Goal: Check status: Check status

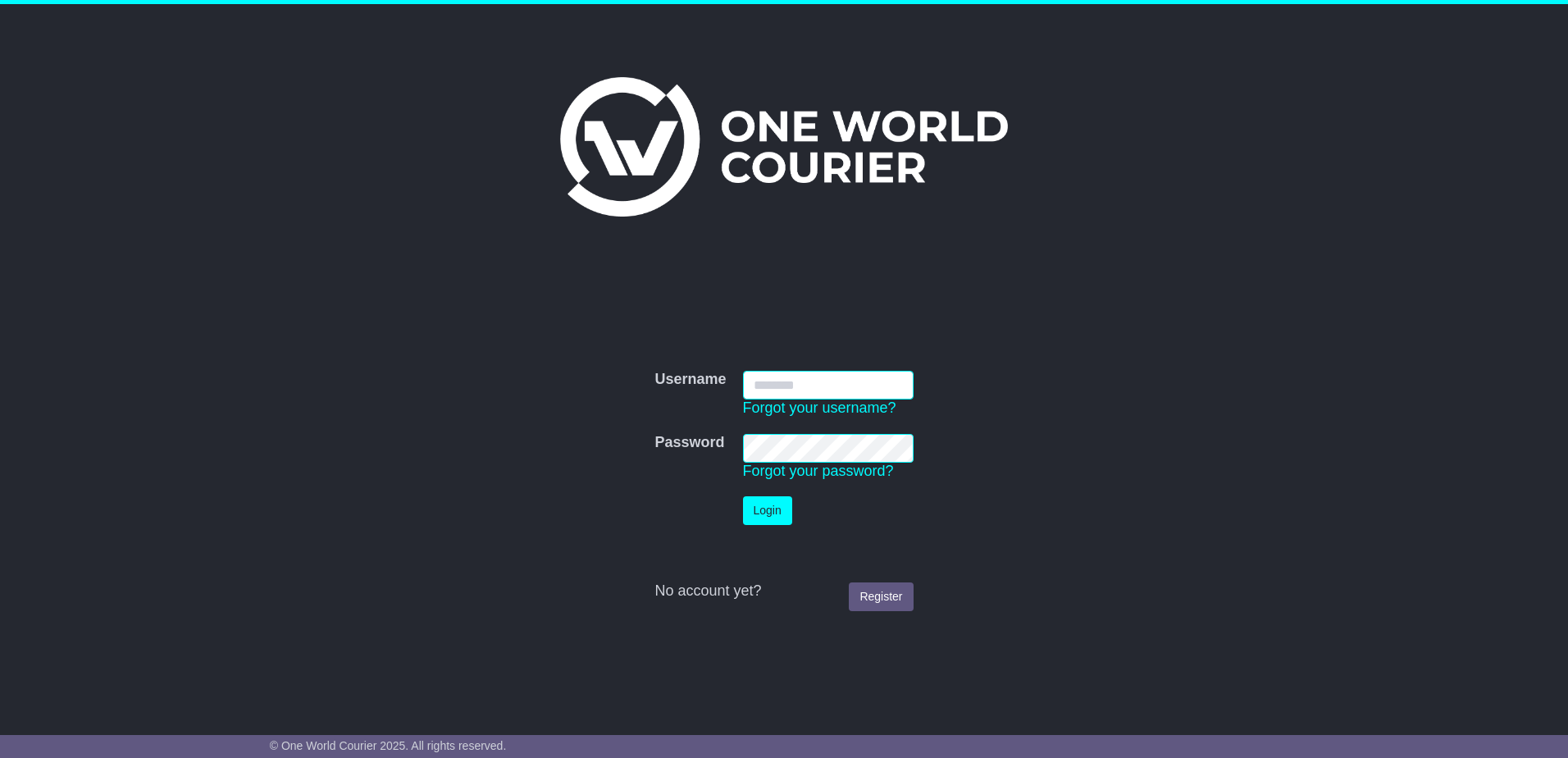
click at [863, 376] on input "Username" at bounding box center [828, 385] width 171 height 29
type input "**********"
click at [743, 497] on button "Login" at bounding box center [767, 511] width 49 height 29
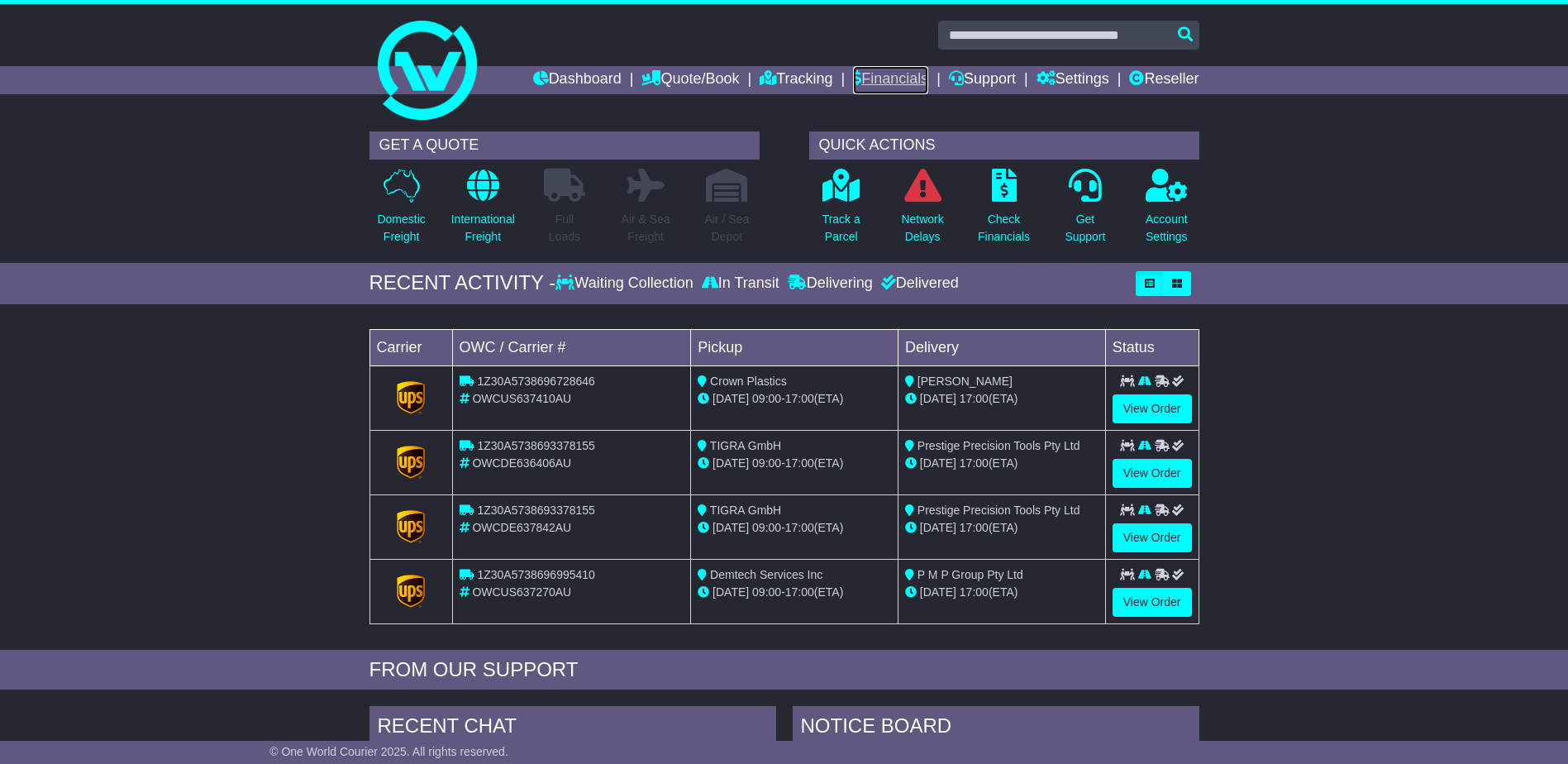
click at [898, 70] on link "Financials" at bounding box center [891, 80] width 76 height 28
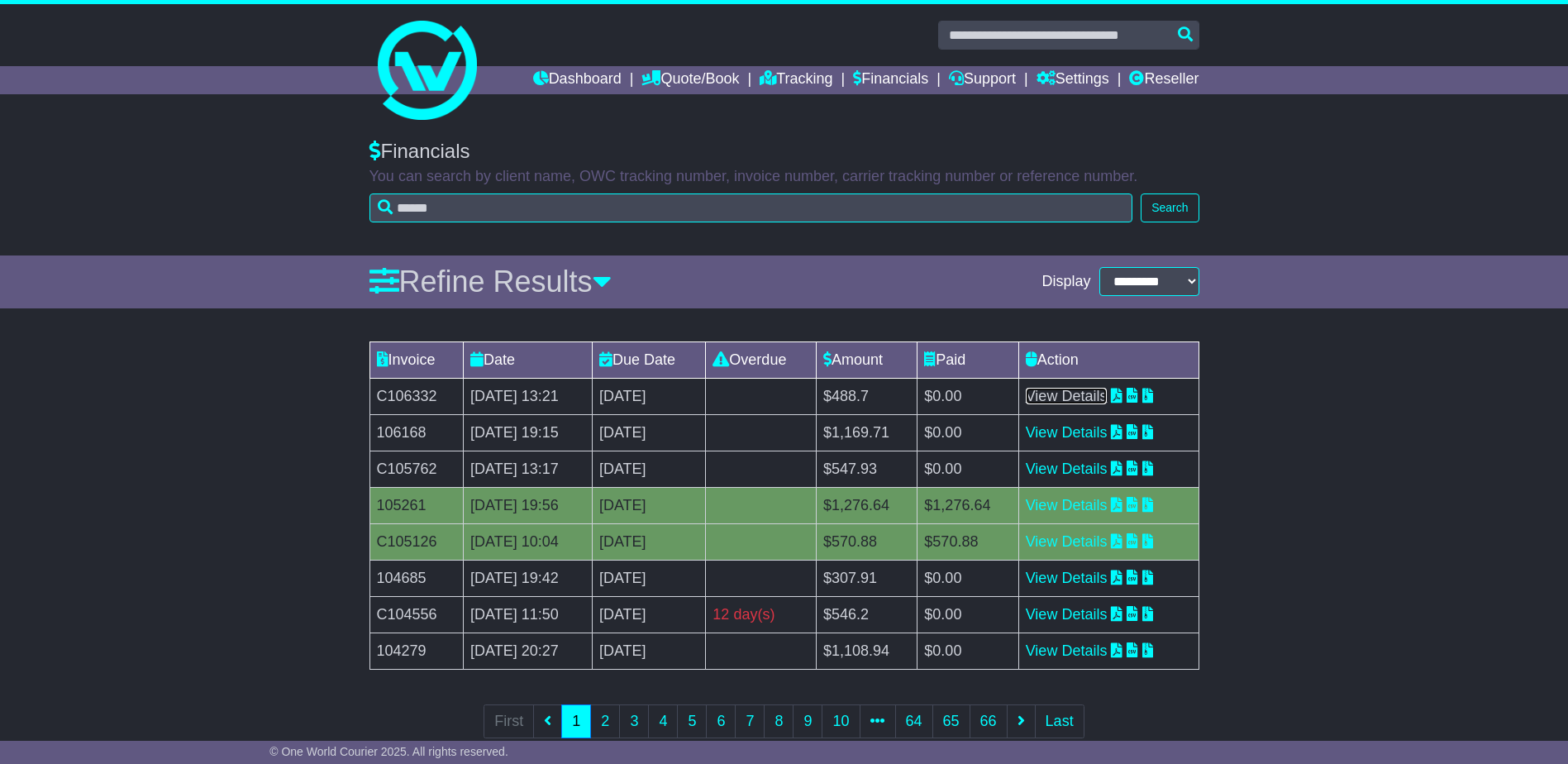
click at [1084, 396] on link "View Details" at bounding box center [1066, 396] width 82 height 17
click at [804, 80] on link "Tracking" at bounding box center [795, 80] width 73 height 28
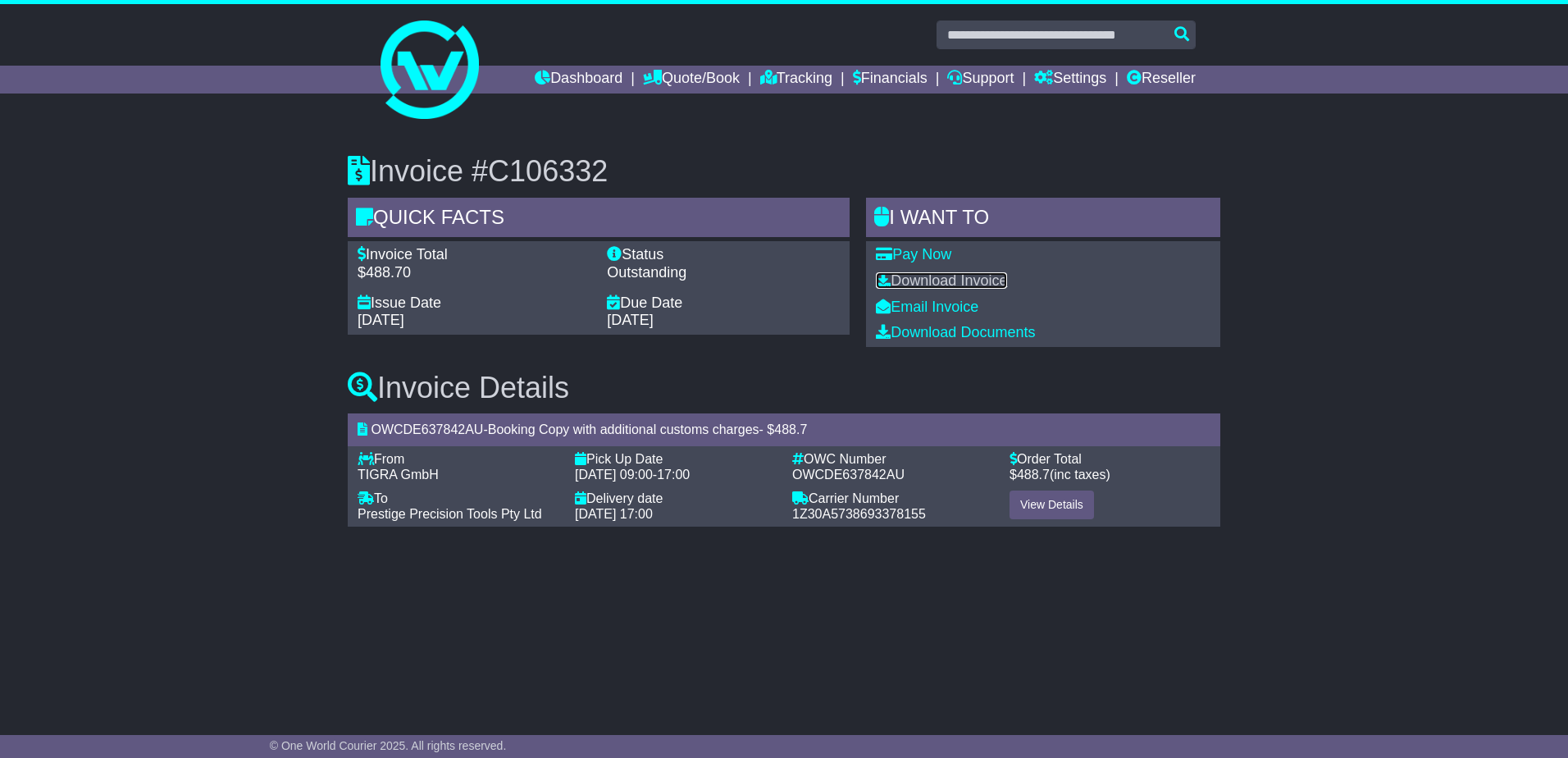
click at [990, 280] on link "Download Invoice" at bounding box center [941, 281] width 132 height 17
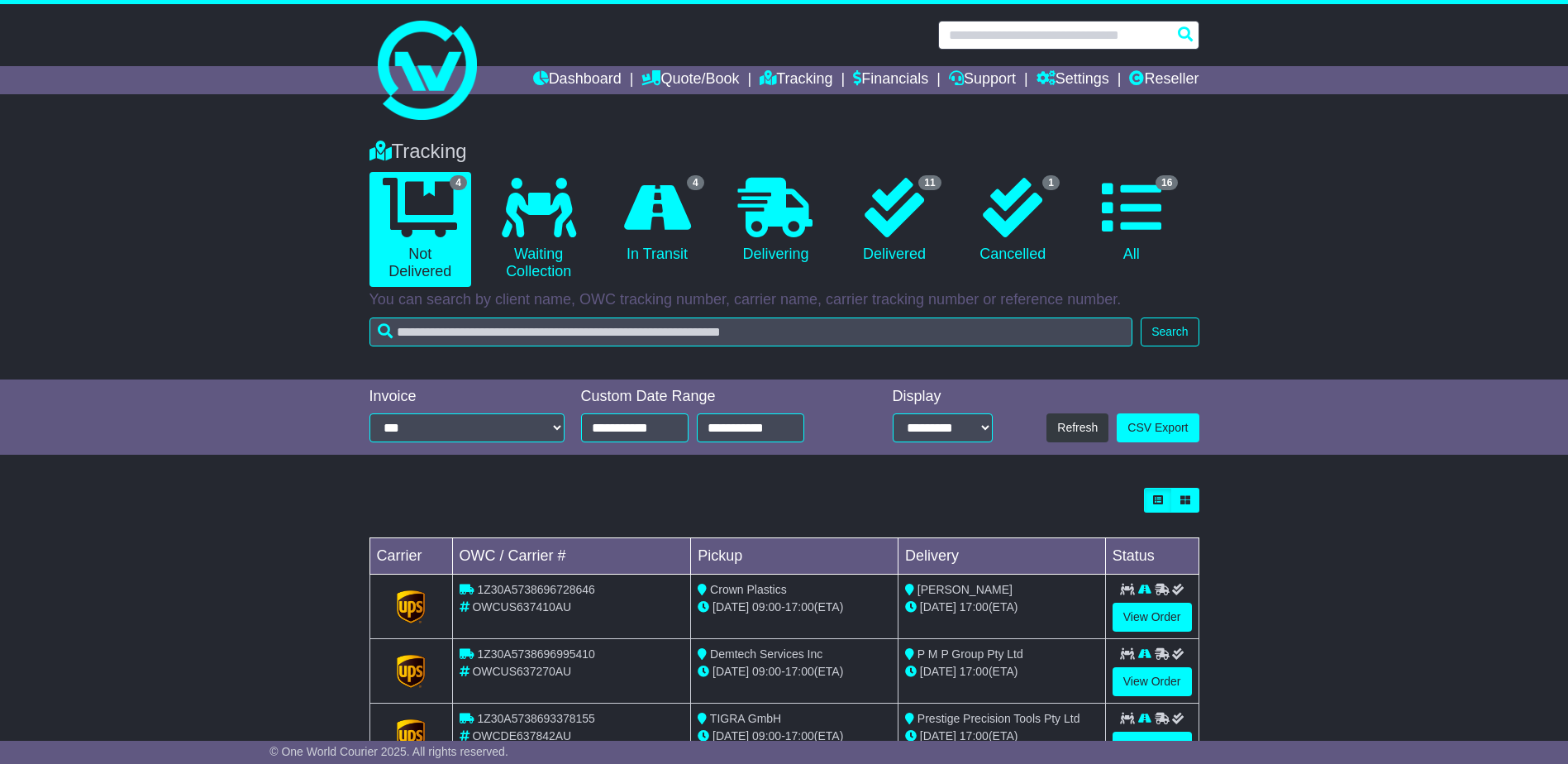
click at [1032, 37] on input "text" at bounding box center [1069, 35] width 262 height 29
click at [996, 38] on input "text" at bounding box center [1069, 35] width 262 height 29
paste input "**********"
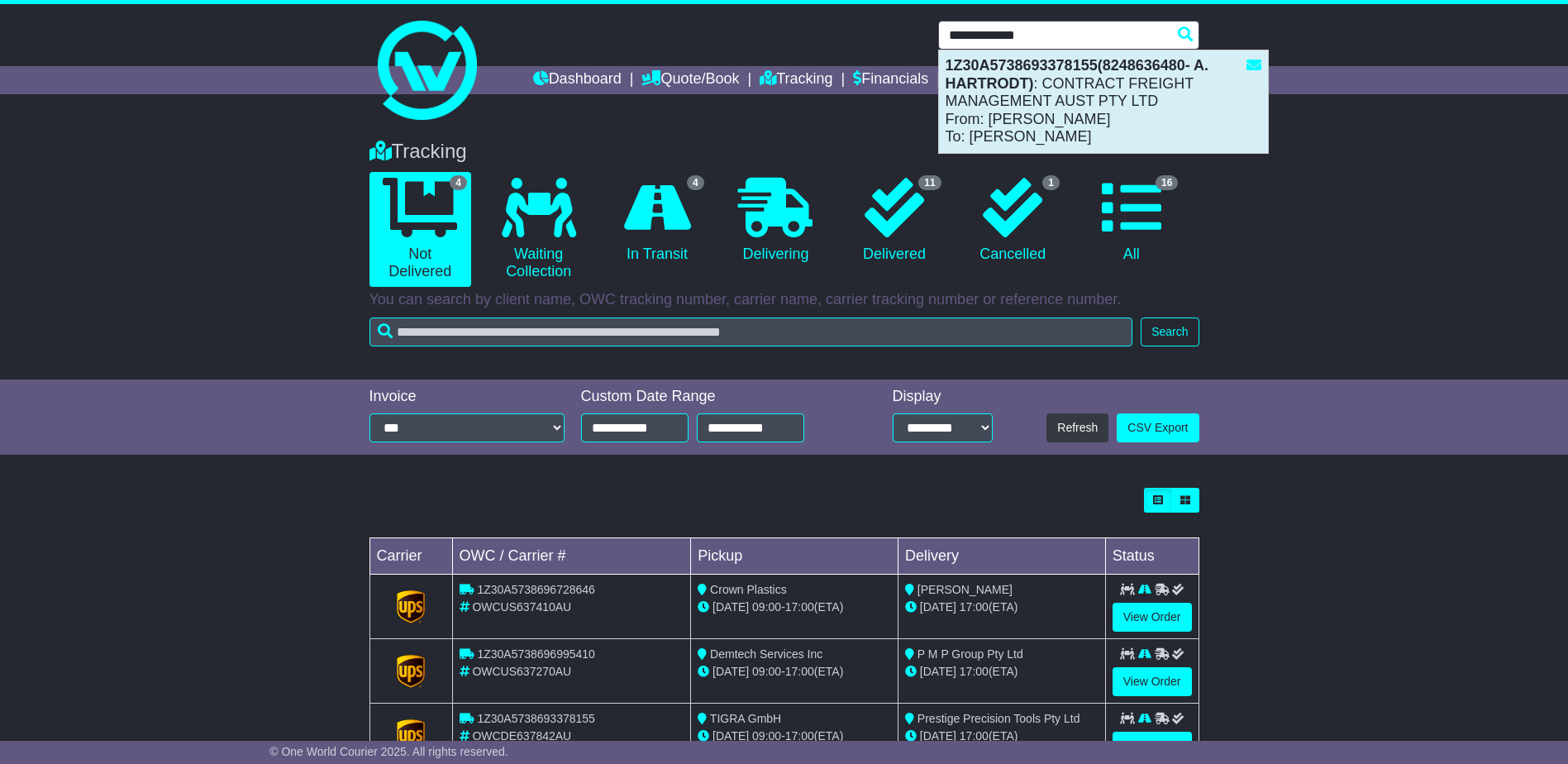
click at [1065, 102] on div "1Z30A5738693378155(8248636480- A. HARTRODT) : CONTRACT FREIGHT MANAGEMENT AUST …" at bounding box center [1104, 101] width 329 height 103
type input "**********"
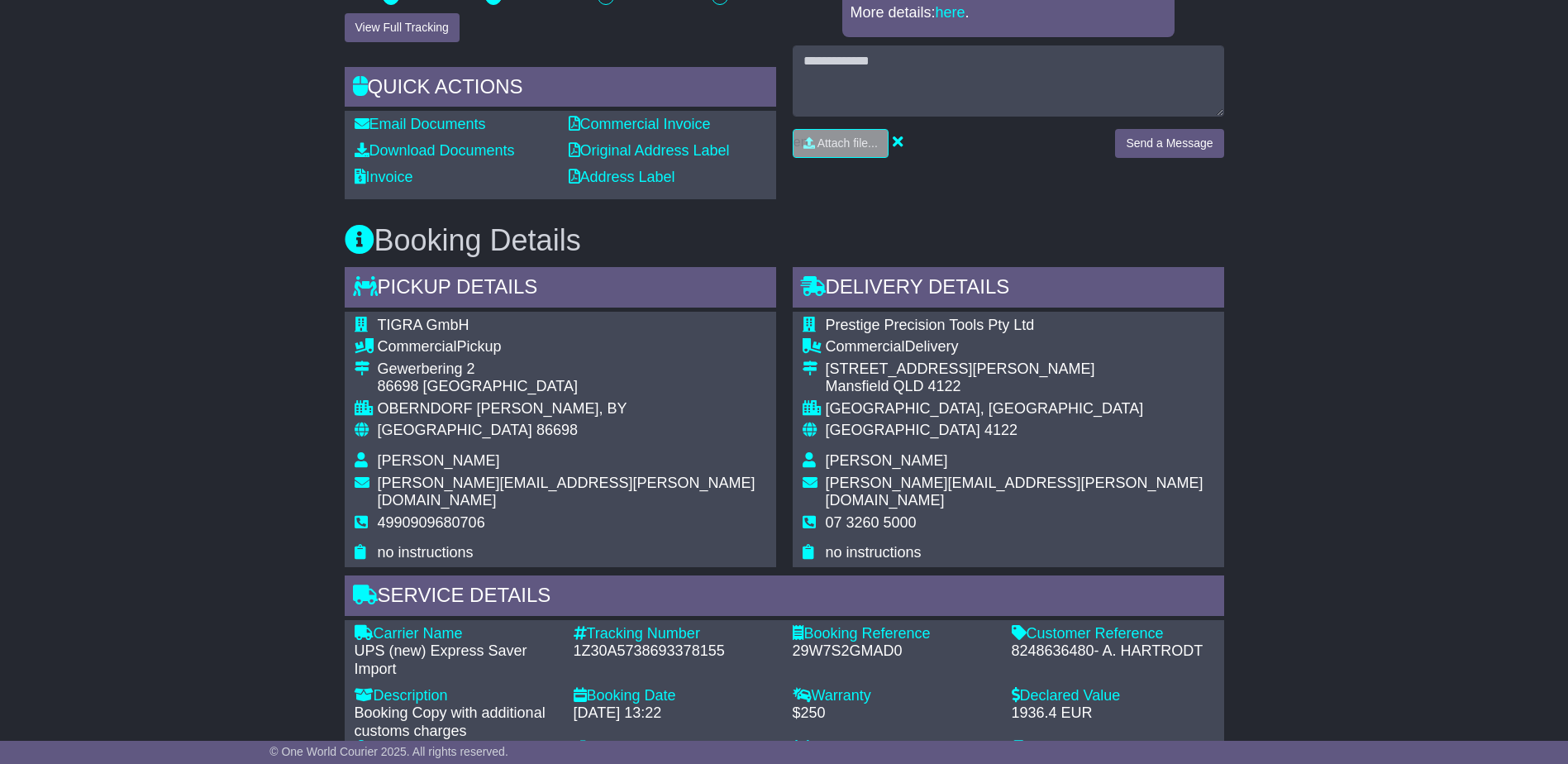
scroll to position [992, 0]
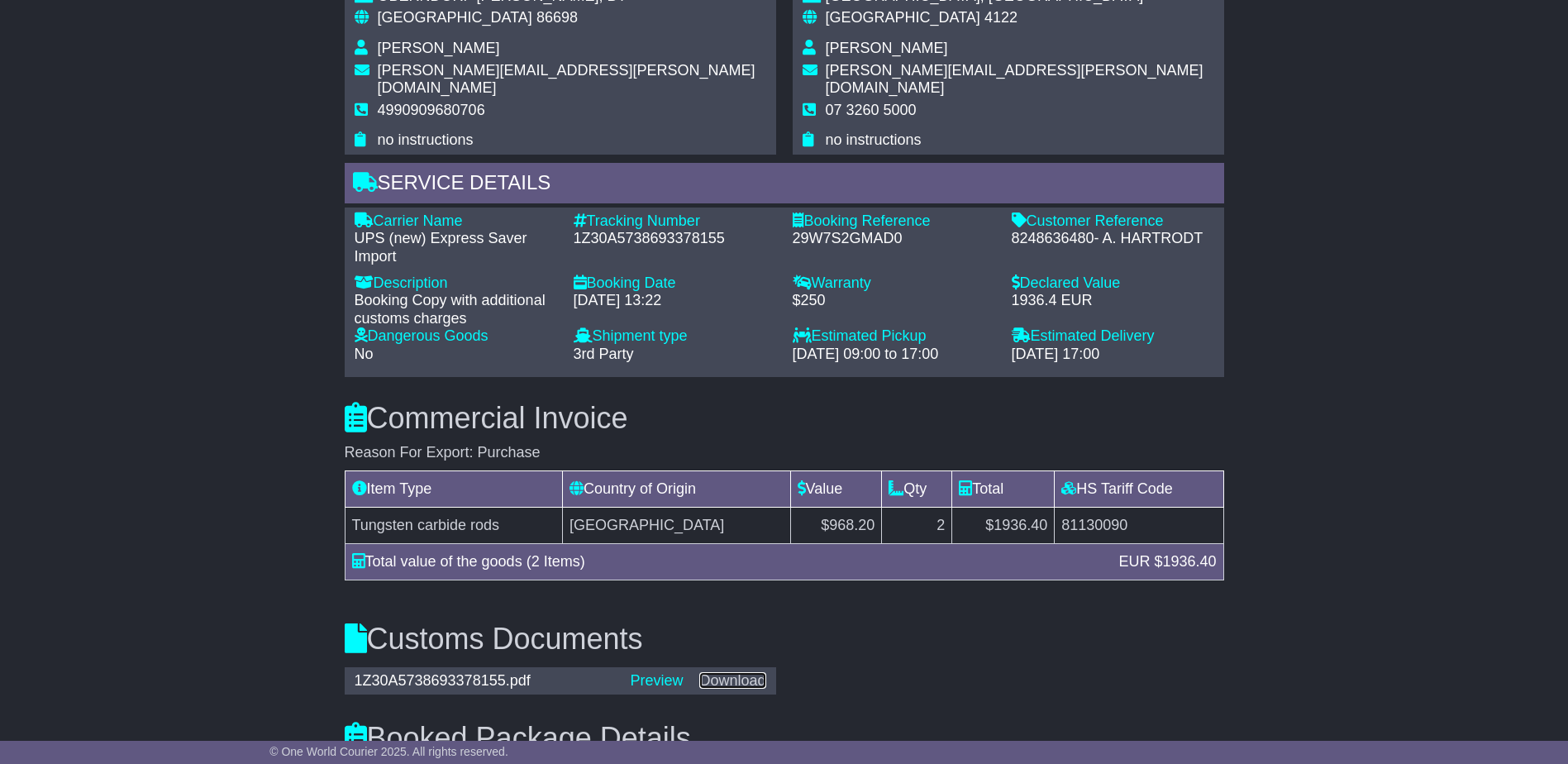
click at [749, 672] on link "Download" at bounding box center [731, 680] width 66 height 17
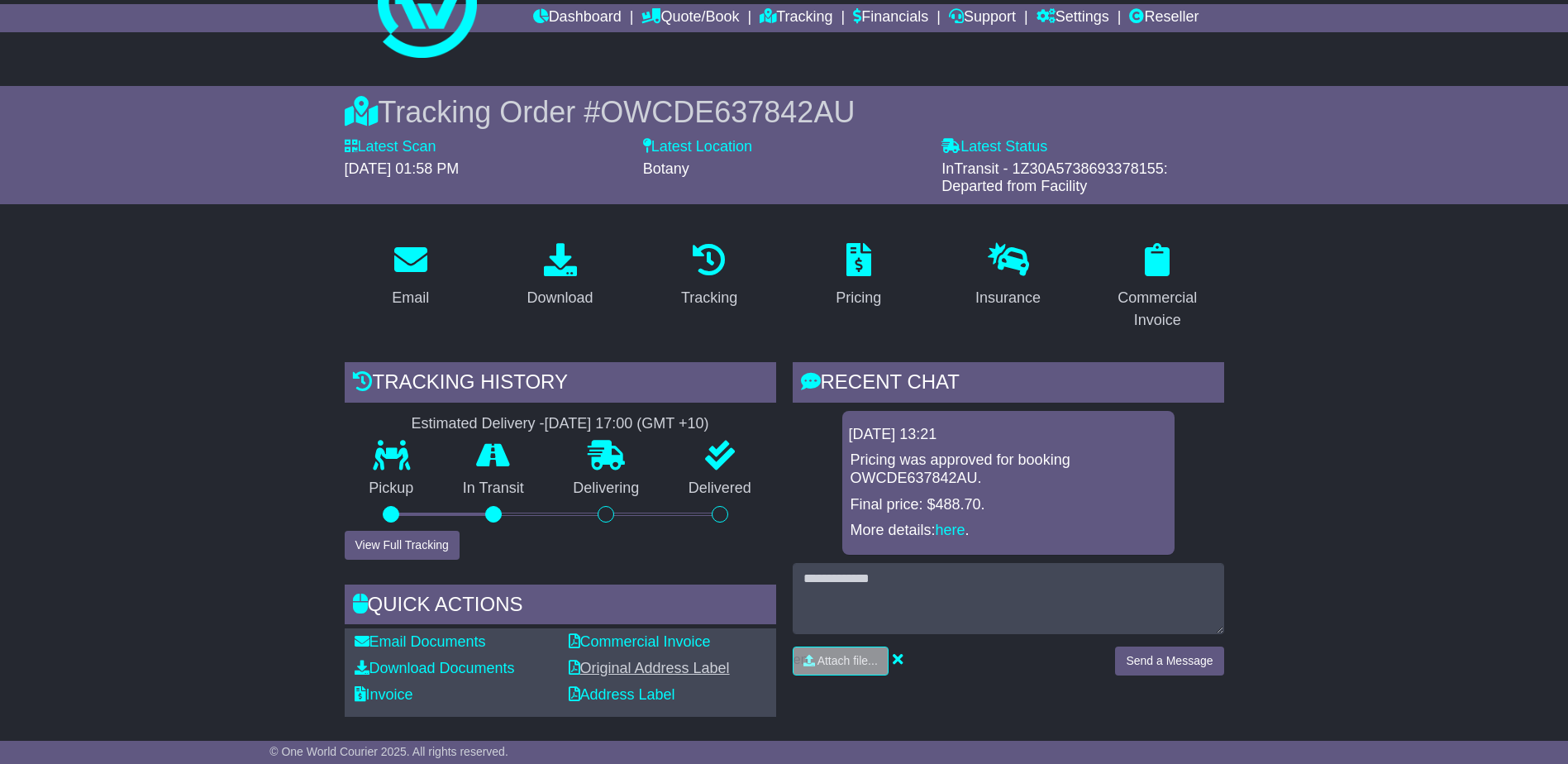
scroll to position [0, 0]
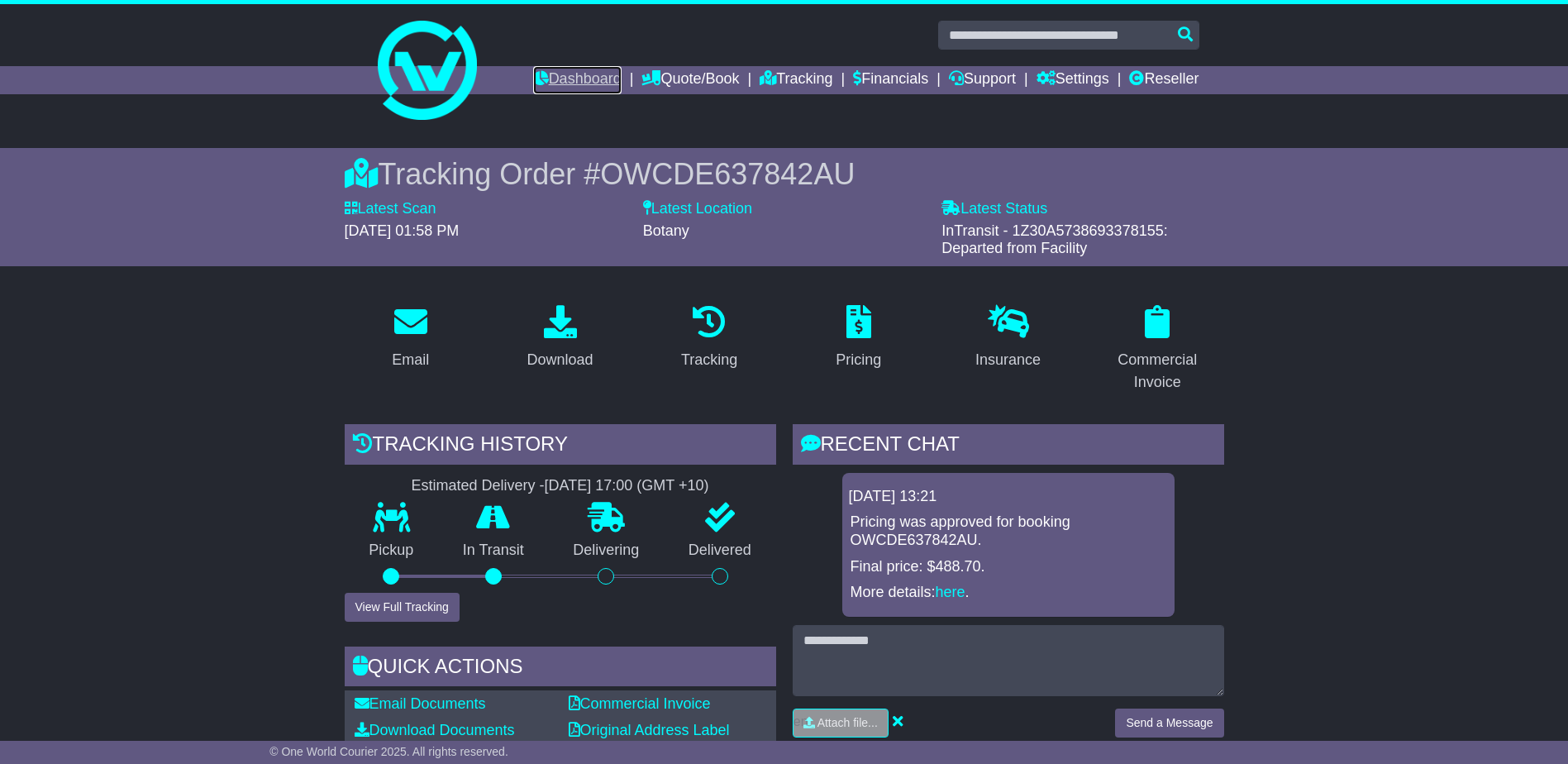
click at [598, 76] on link "Dashboard" at bounding box center [577, 80] width 89 height 28
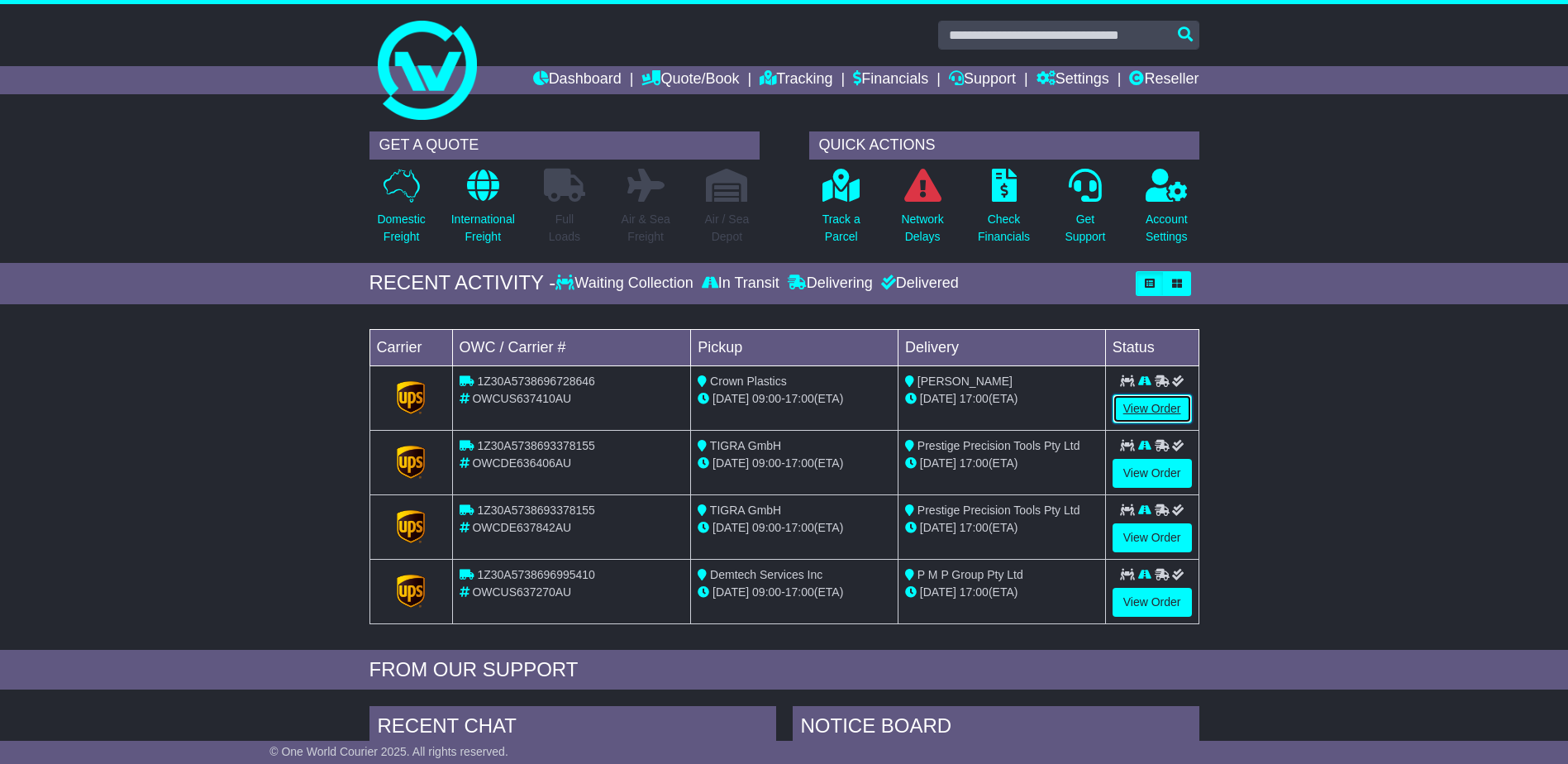
click at [1162, 402] on link "View Order" at bounding box center [1152, 408] width 79 height 29
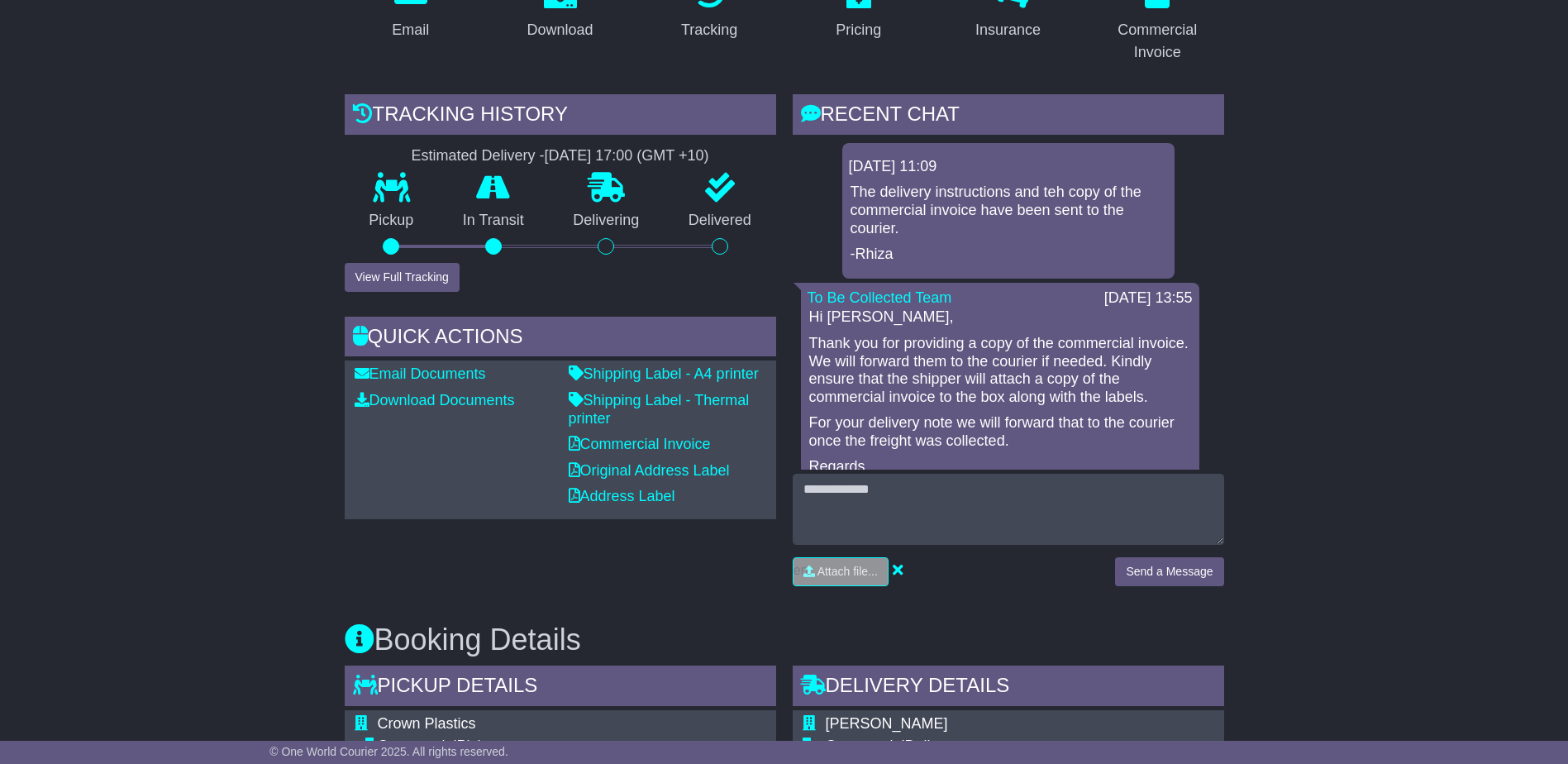
scroll to position [414, 0]
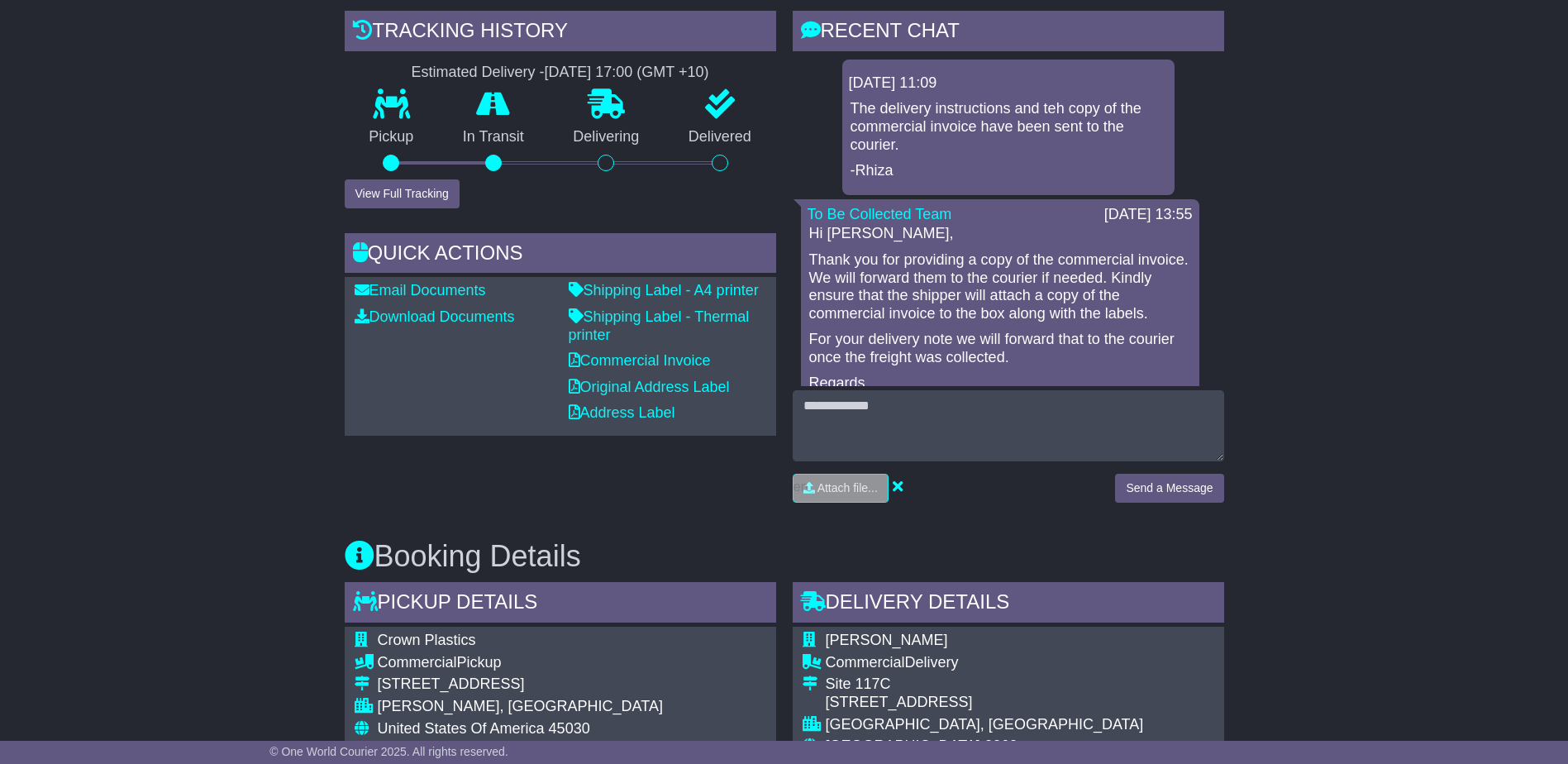
click at [431, 209] on div "Tracking history Estimated Delivery - 27 Aug 2025 - 17:00 (GMT +10) Pickup In T…" at bounding box center [560, 263] width 448 height 504
click at [429, 195] on button "View Full Tracking" at bounding box center [402, 193] width 115 height 29
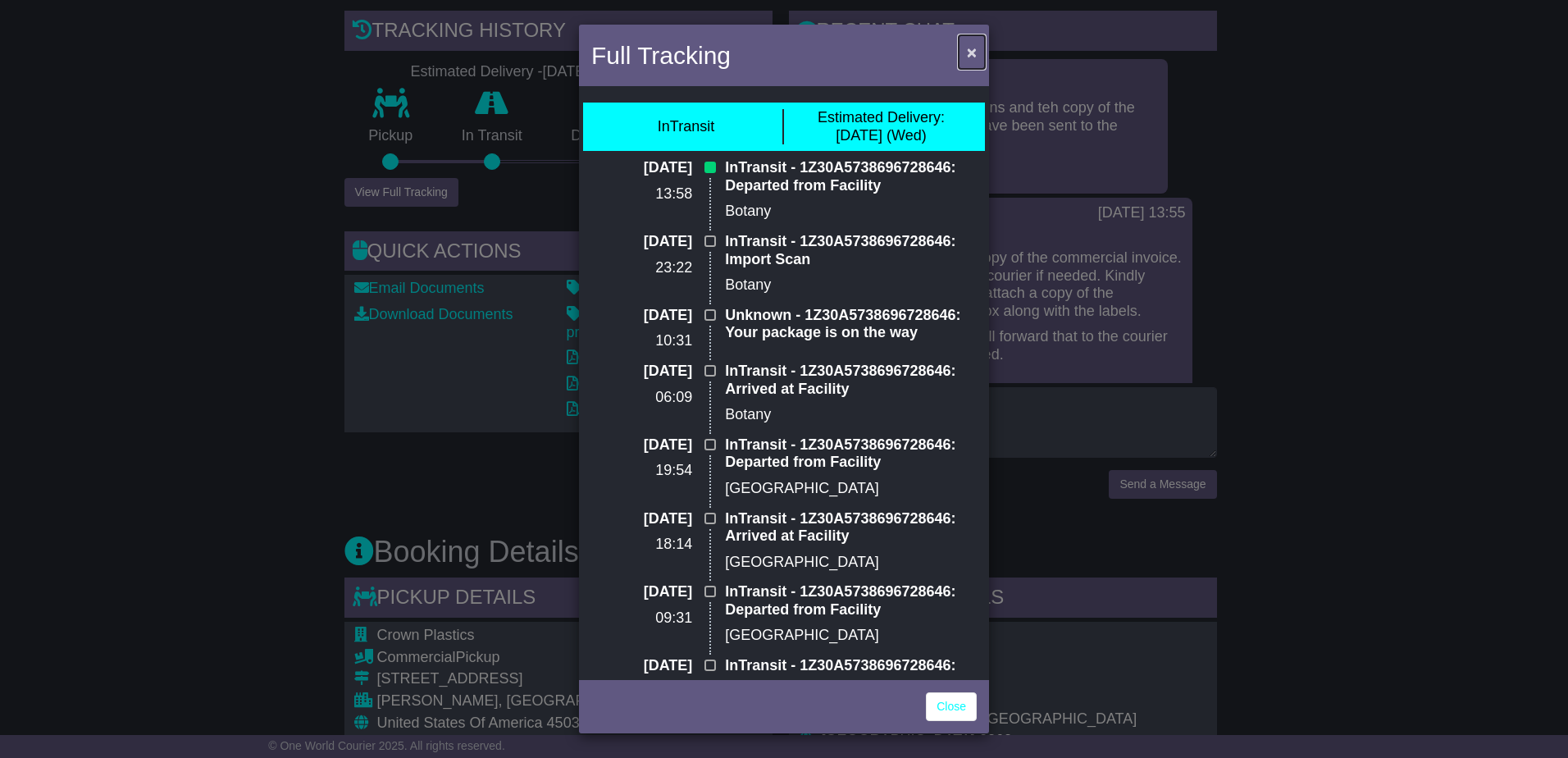
click at [970, 50] on span "×" at bounding box center [971, 52] width 10 height 19
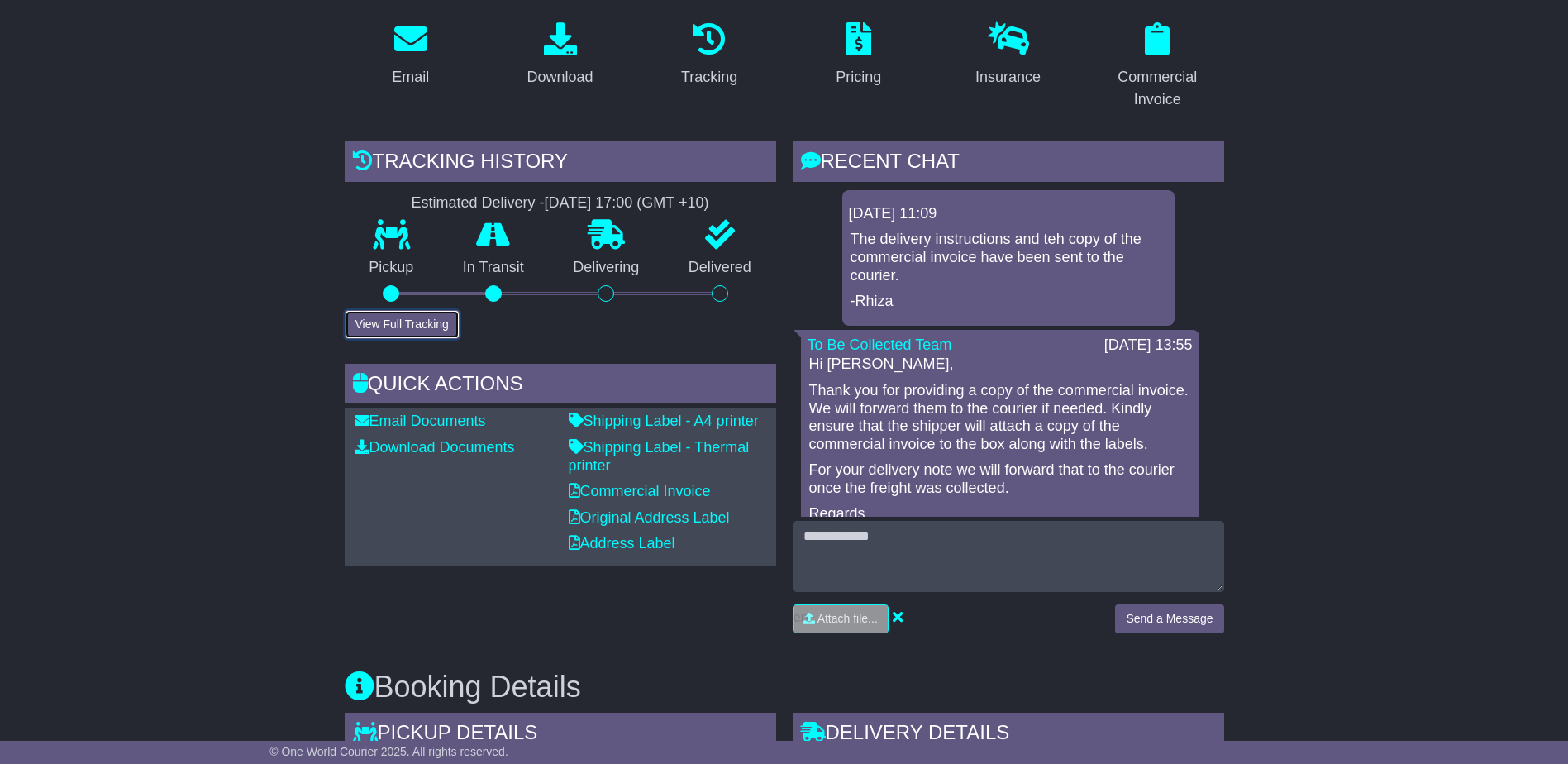
scroll to position [0, 0]
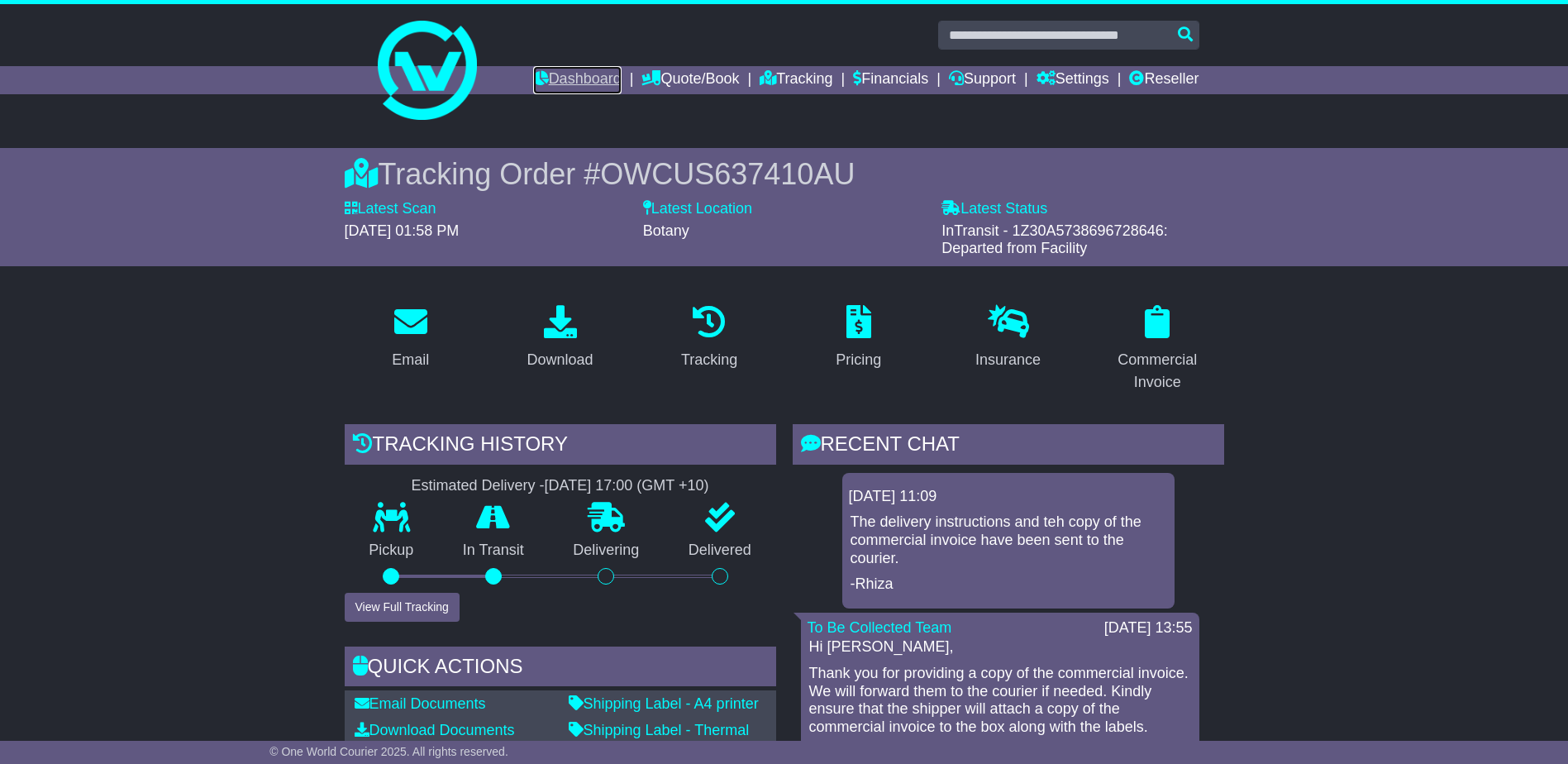
click at [588, 73] on link "Dashboard" at bounding box center [577, 80] width 89 height 28
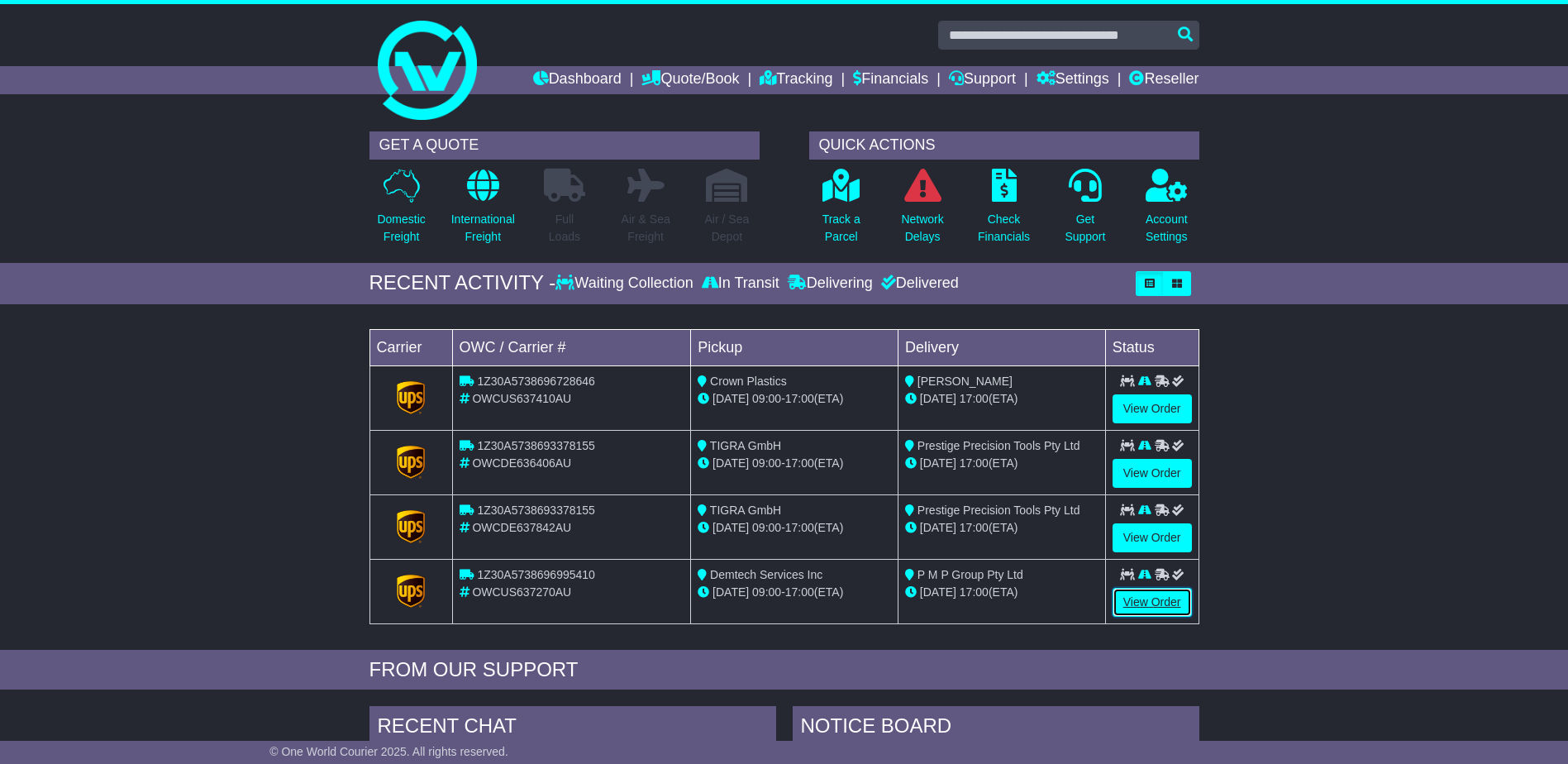
click at [1140, 608] on link "View Order" at bounding box center [1152, 602] width 79 height 29
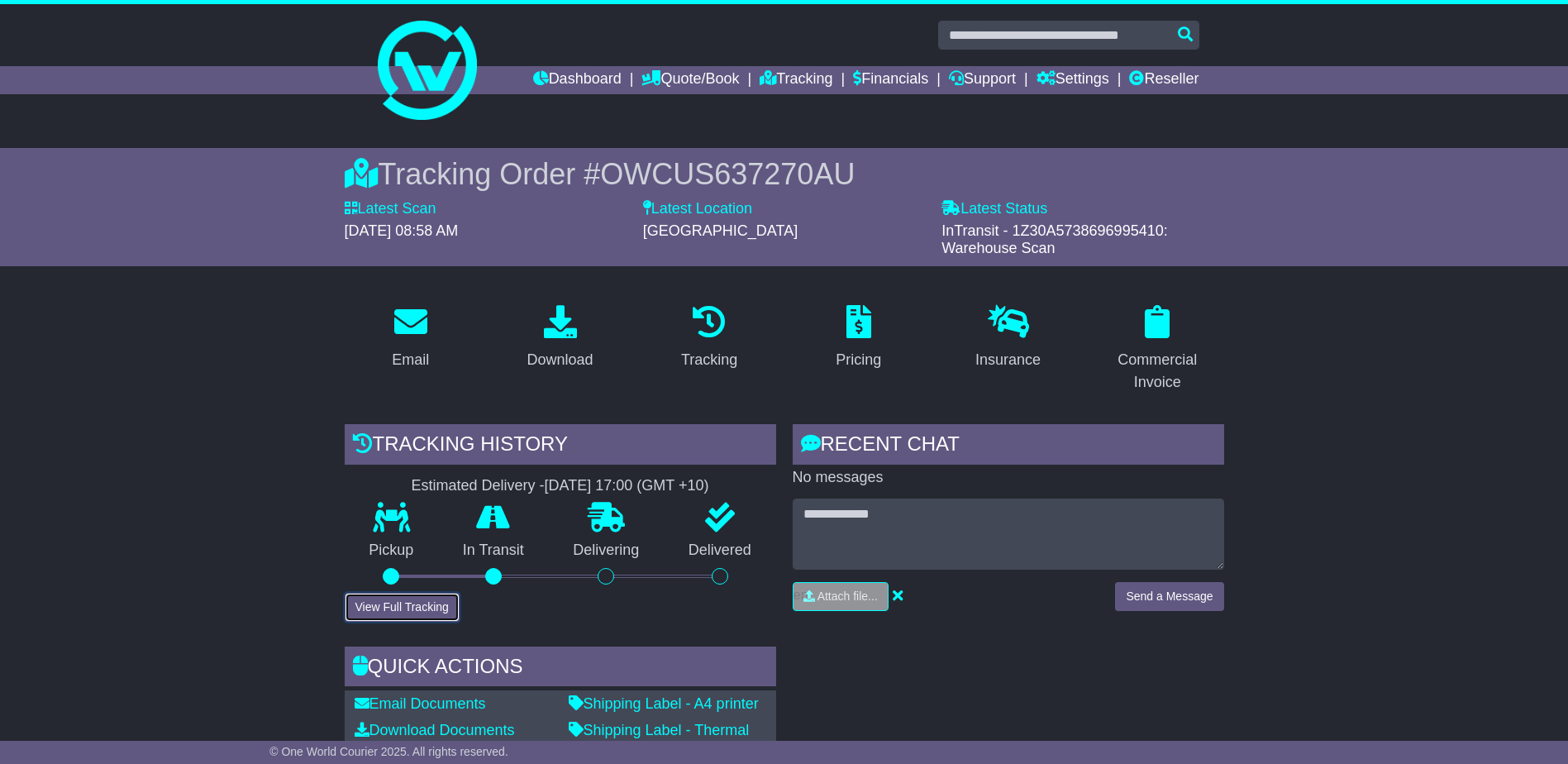
click at [421, 603] on button "View Full Tracking" at bounding box center [402, 607] width 115 height 29
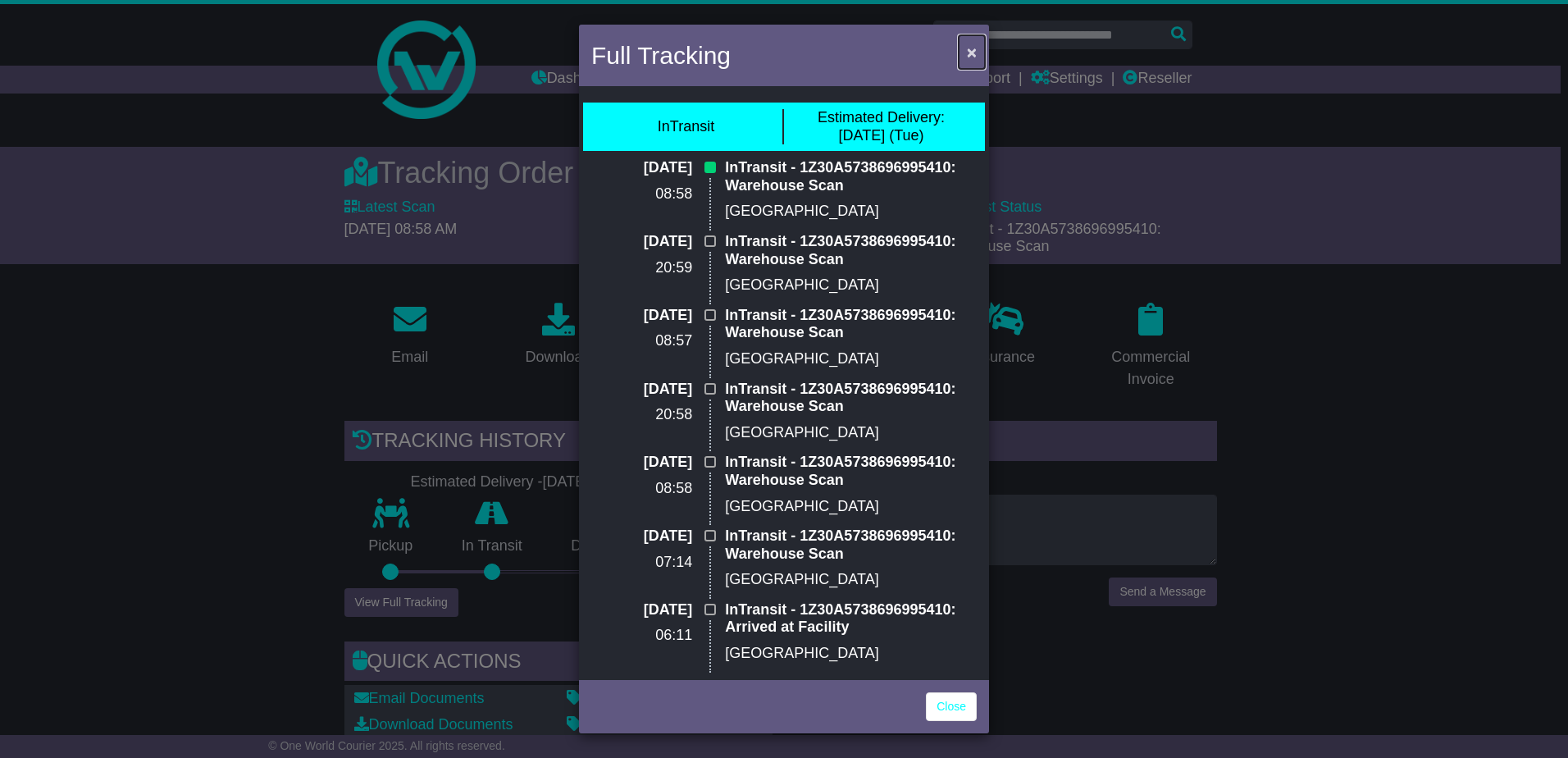
click at [971, 57] on span "×" at bounding box center [971, 52] width 10 height 19
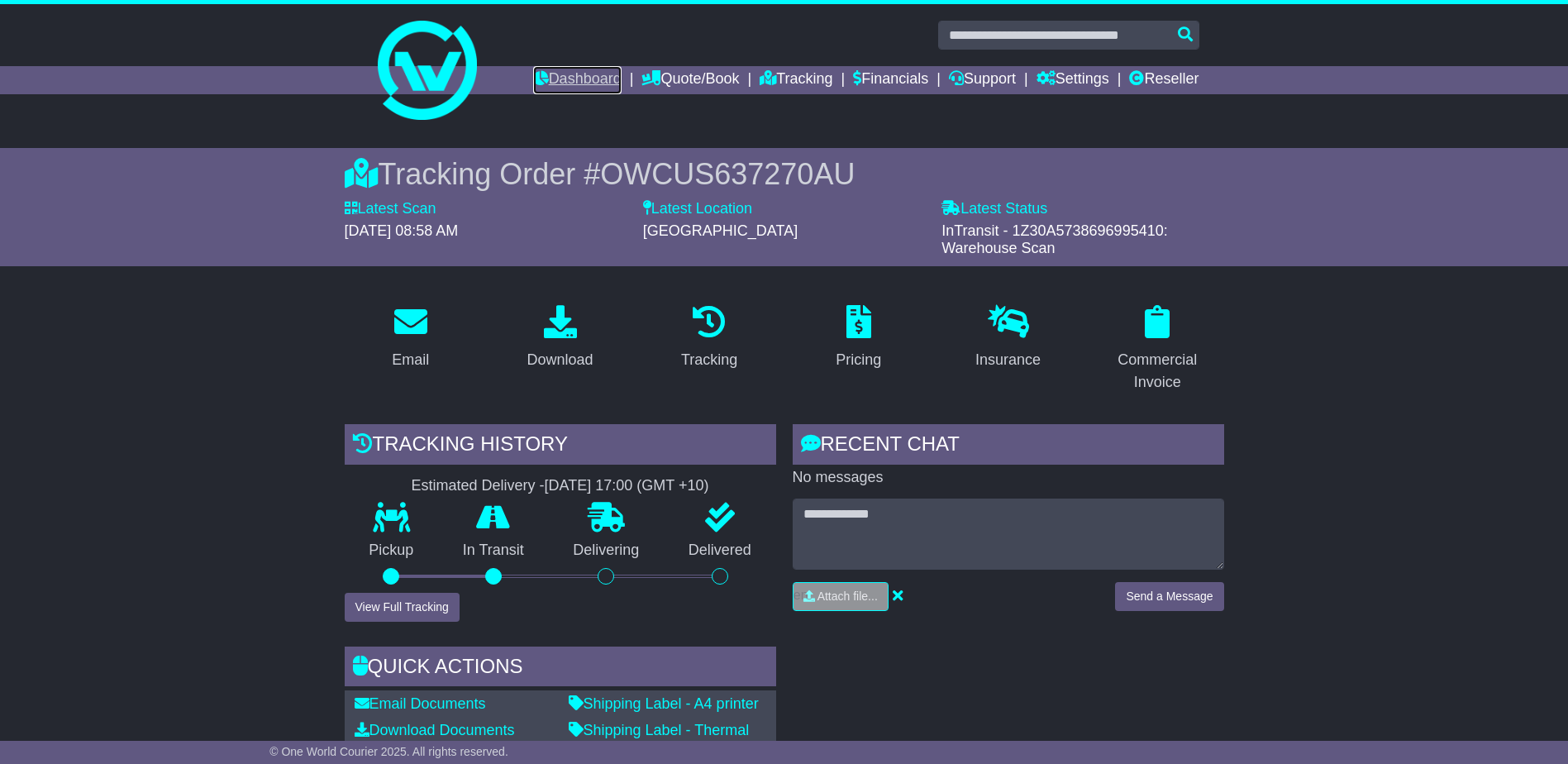
click at [580, 72] on link "Dashboard" at bounding box center [577, 80] width 89 height 28
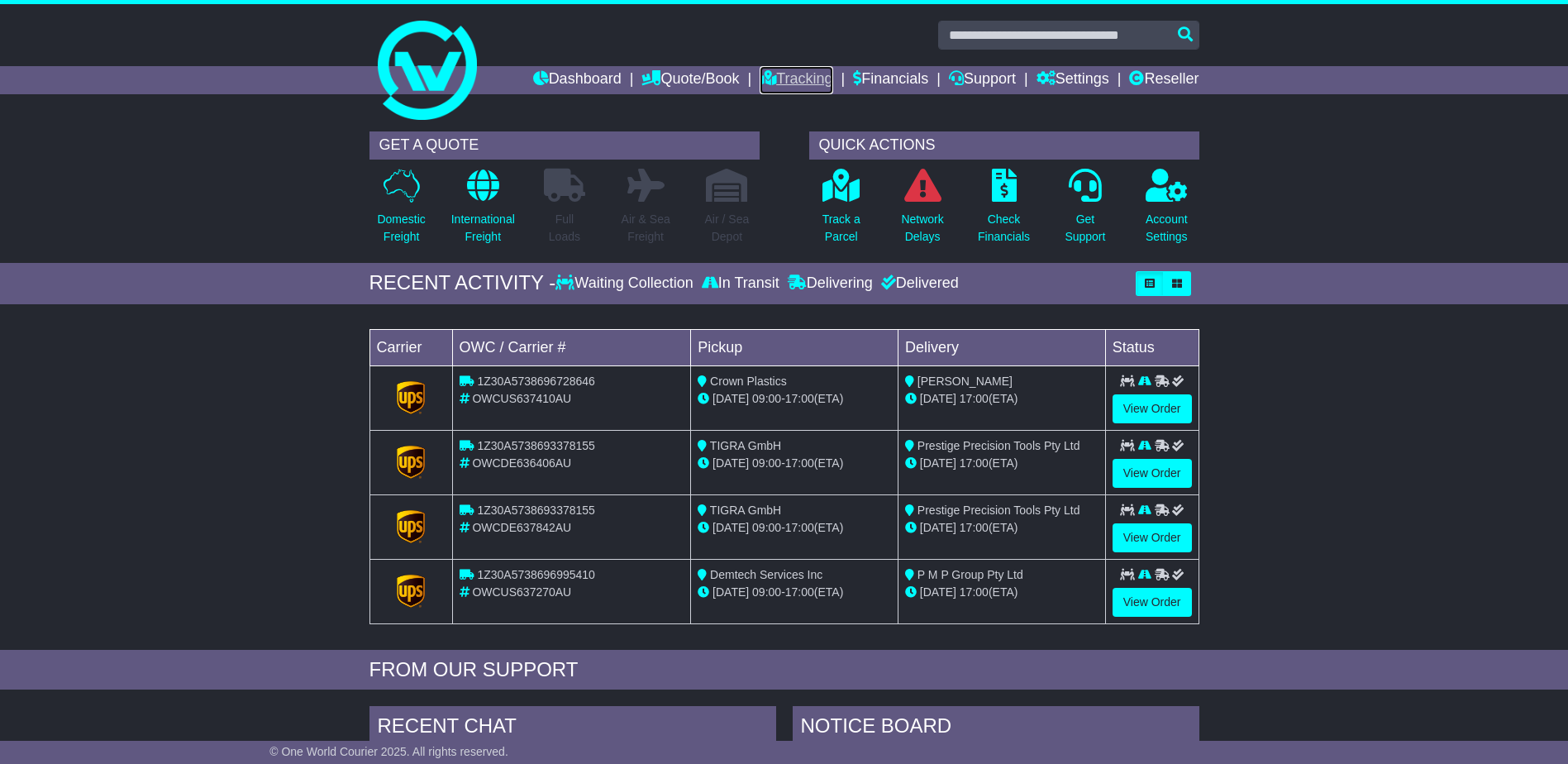
click at [787, 83] on link "Tracking" at bounding box center [795, 80] width 73 height 28
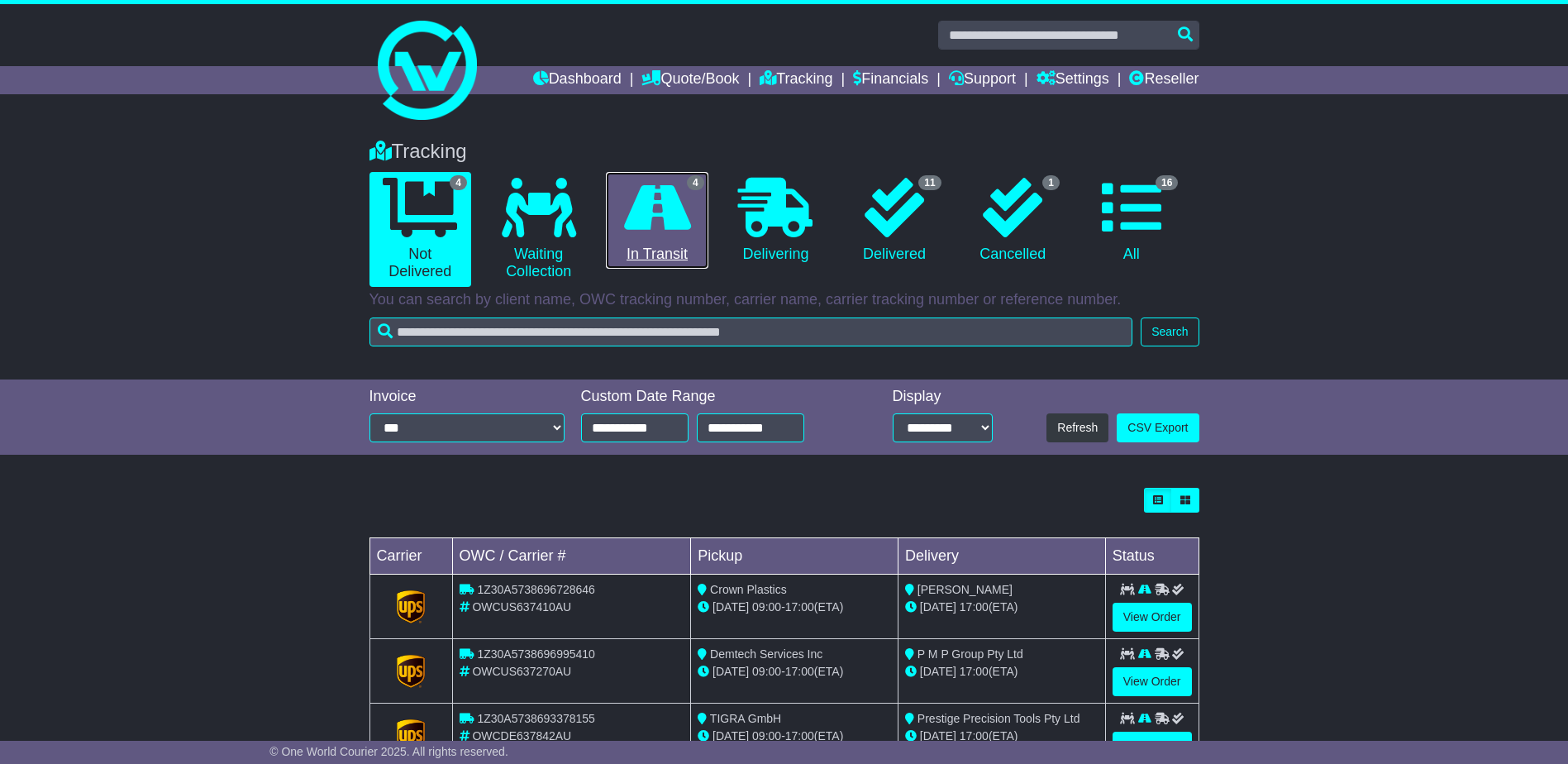
click at [642, 215] on icon at bounding box center [658, 207] width 67 height 60
